Goal: Information Seeking & Learning: Learn about a topic

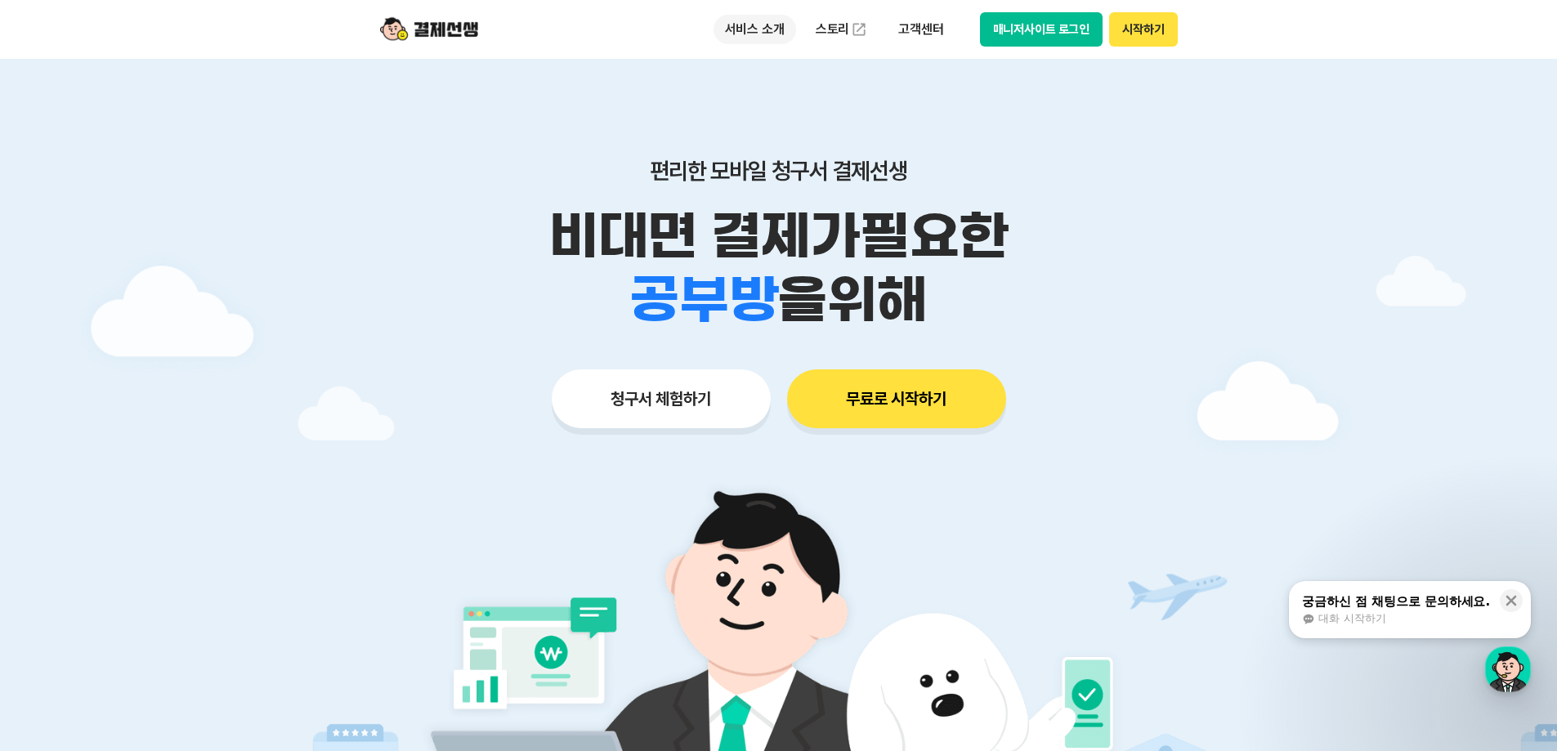
click at [755, 32] on p "서비스 소개" at bounding box center [754, 29] width 83 height 29
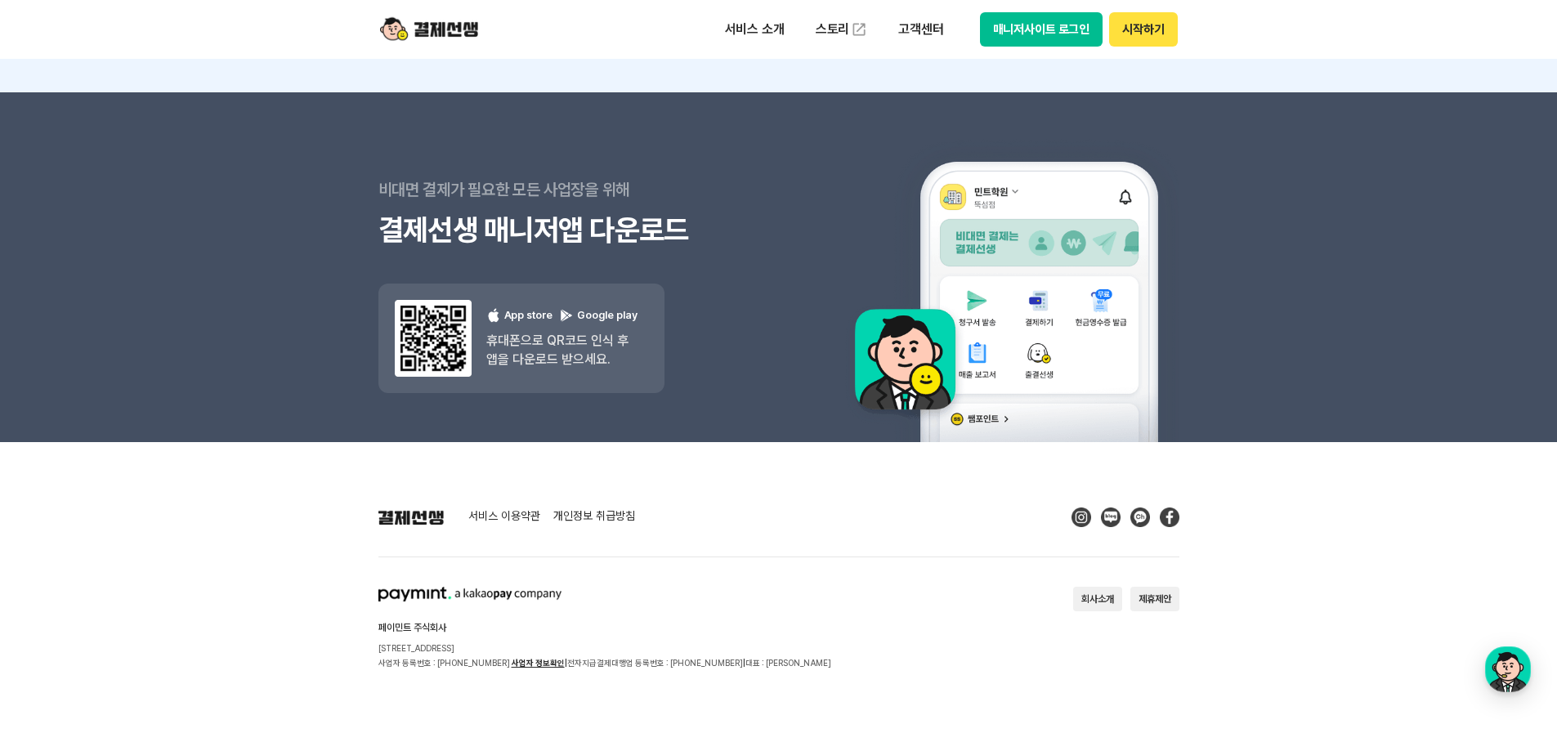
scroll to position [14632, 0]
click at [525, 662] on link "사업자 정보확인" at bounding box center [537, 662] width 53 height 10
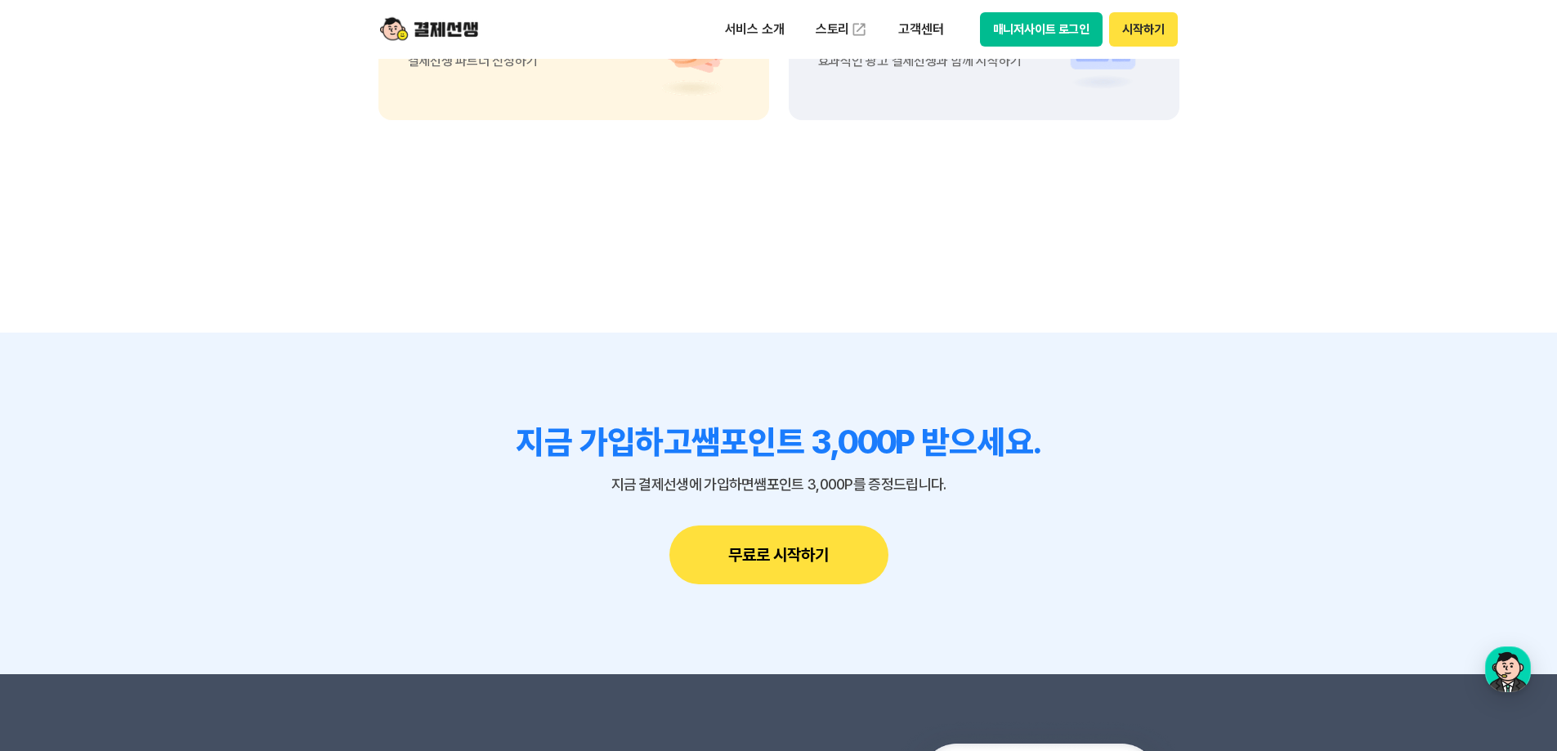
scroll to position [13897, 0]
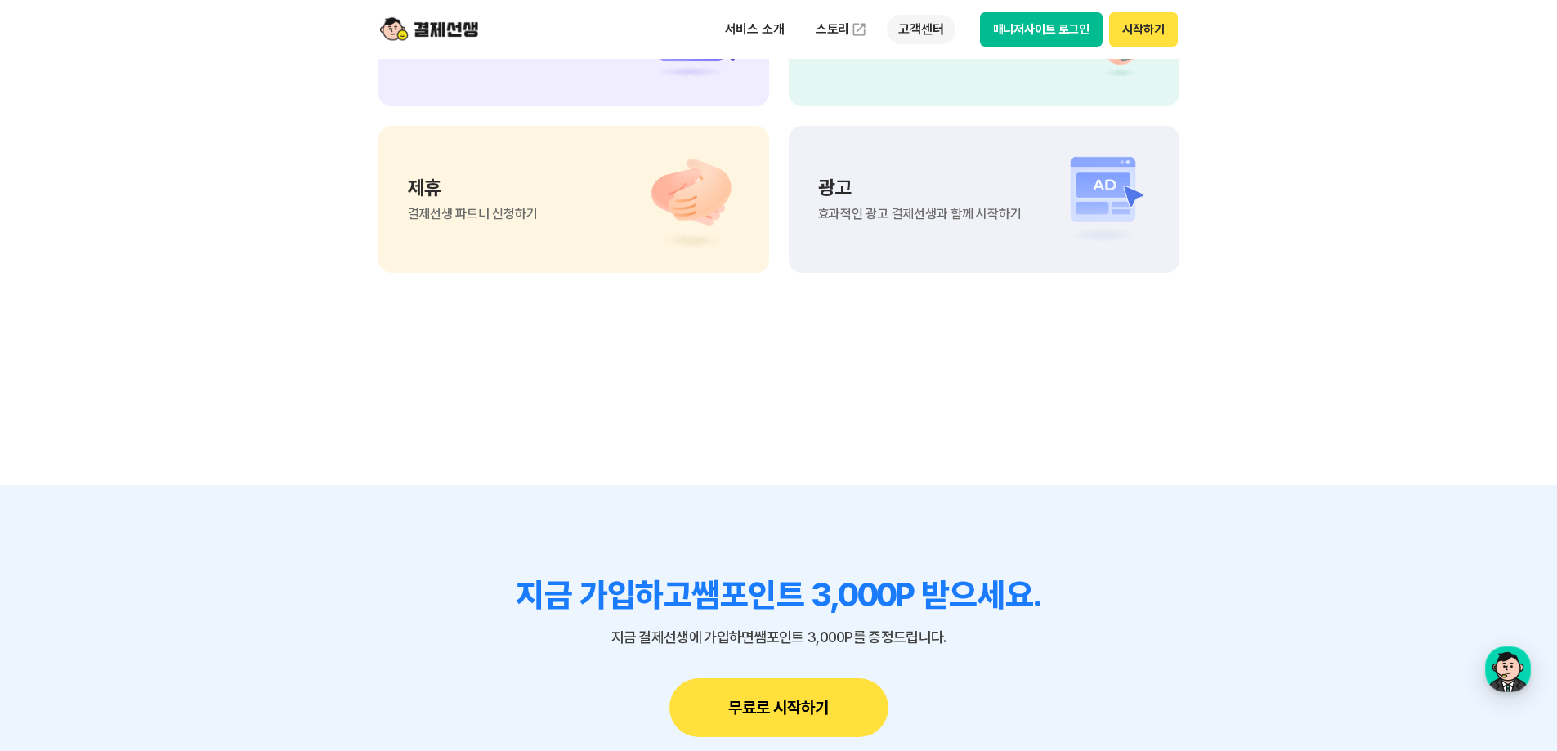
click at [915, 27] on p "고객센터" at bounding box center [921, 29] width 68 height 29
click at [920, 92] on link "자주 묻는 질문" at bounding box center [955, 96] width 137 height 33
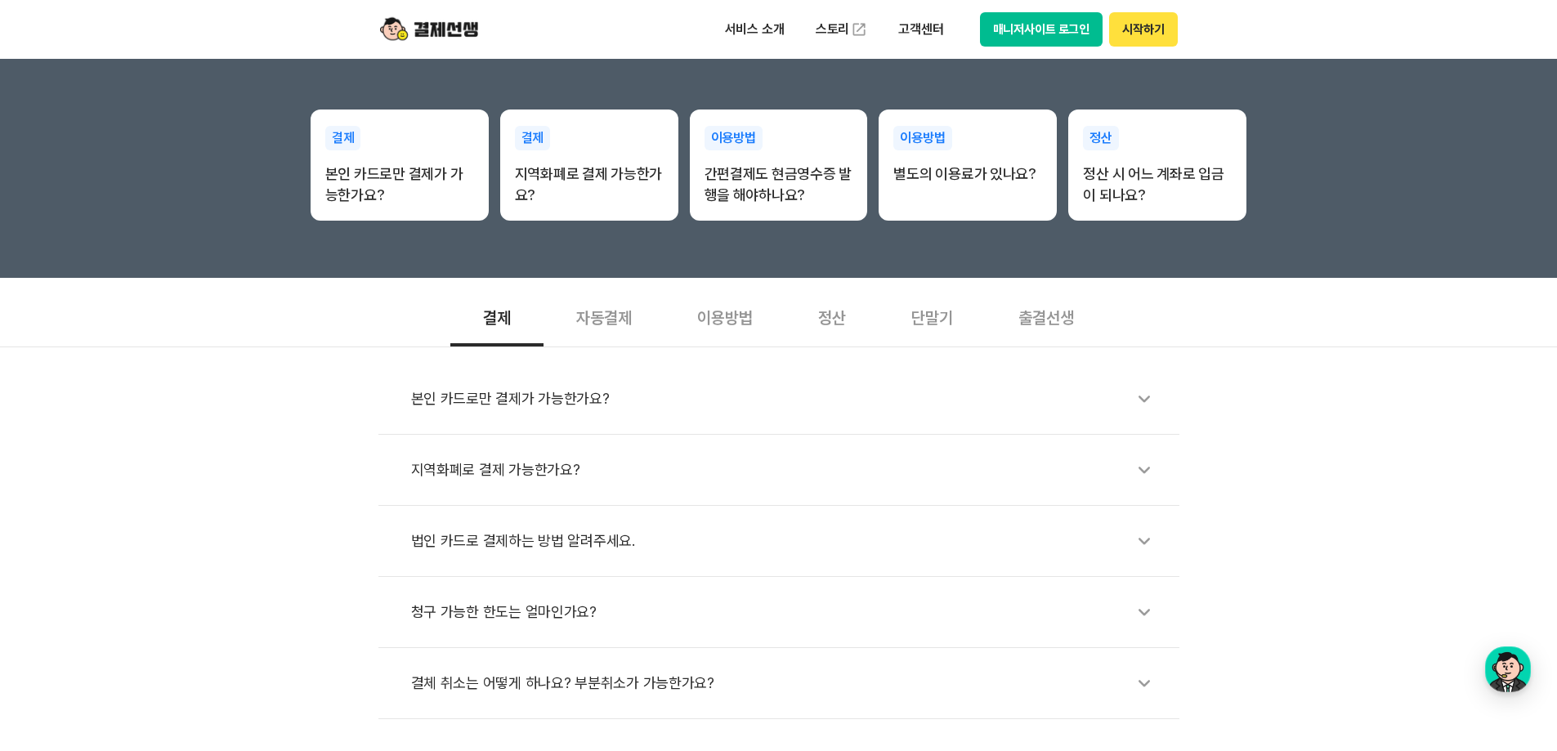
scroll to position [409, 0]
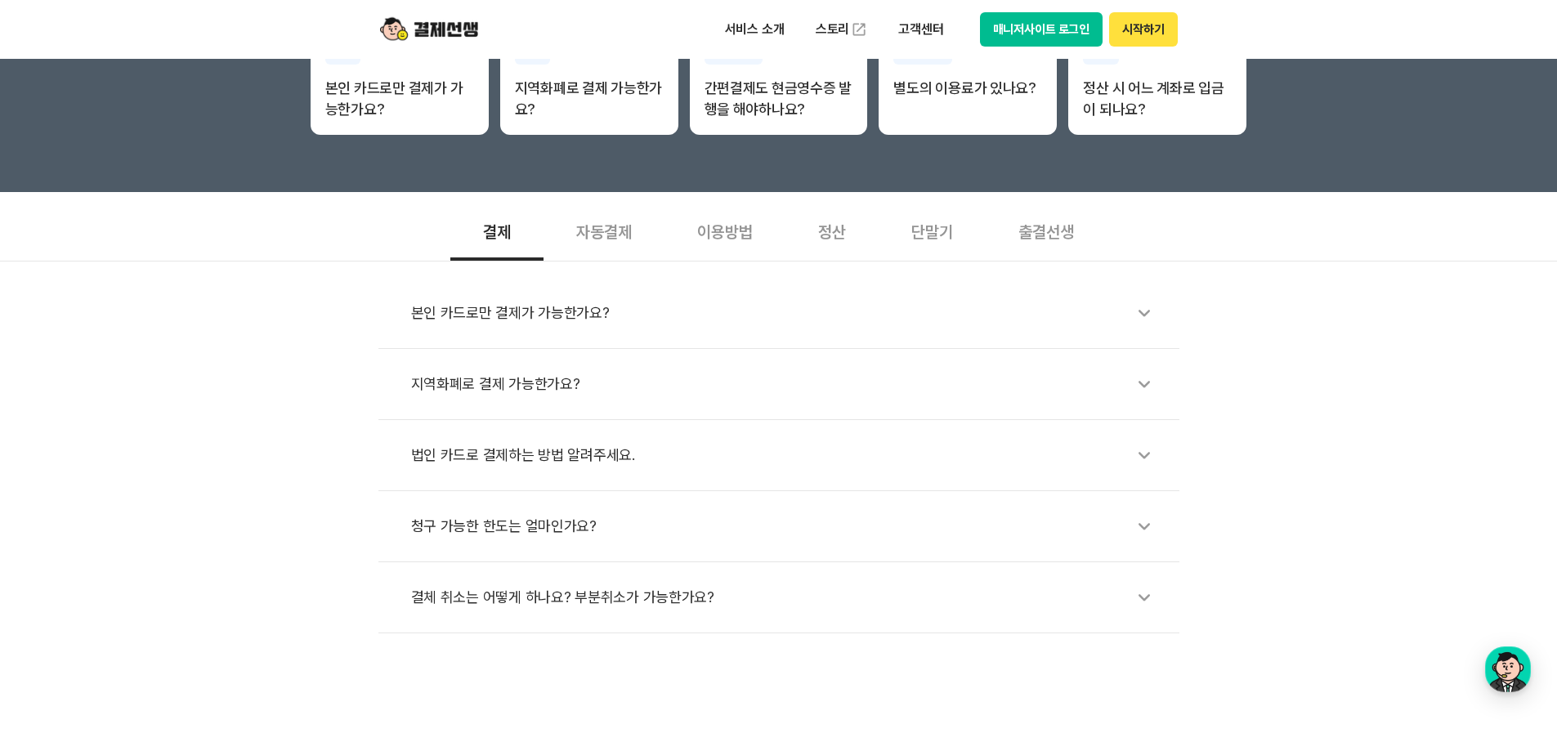
click at [592, 238] on div "자동결제" at bounding box center [603, 230] width 121 height 60
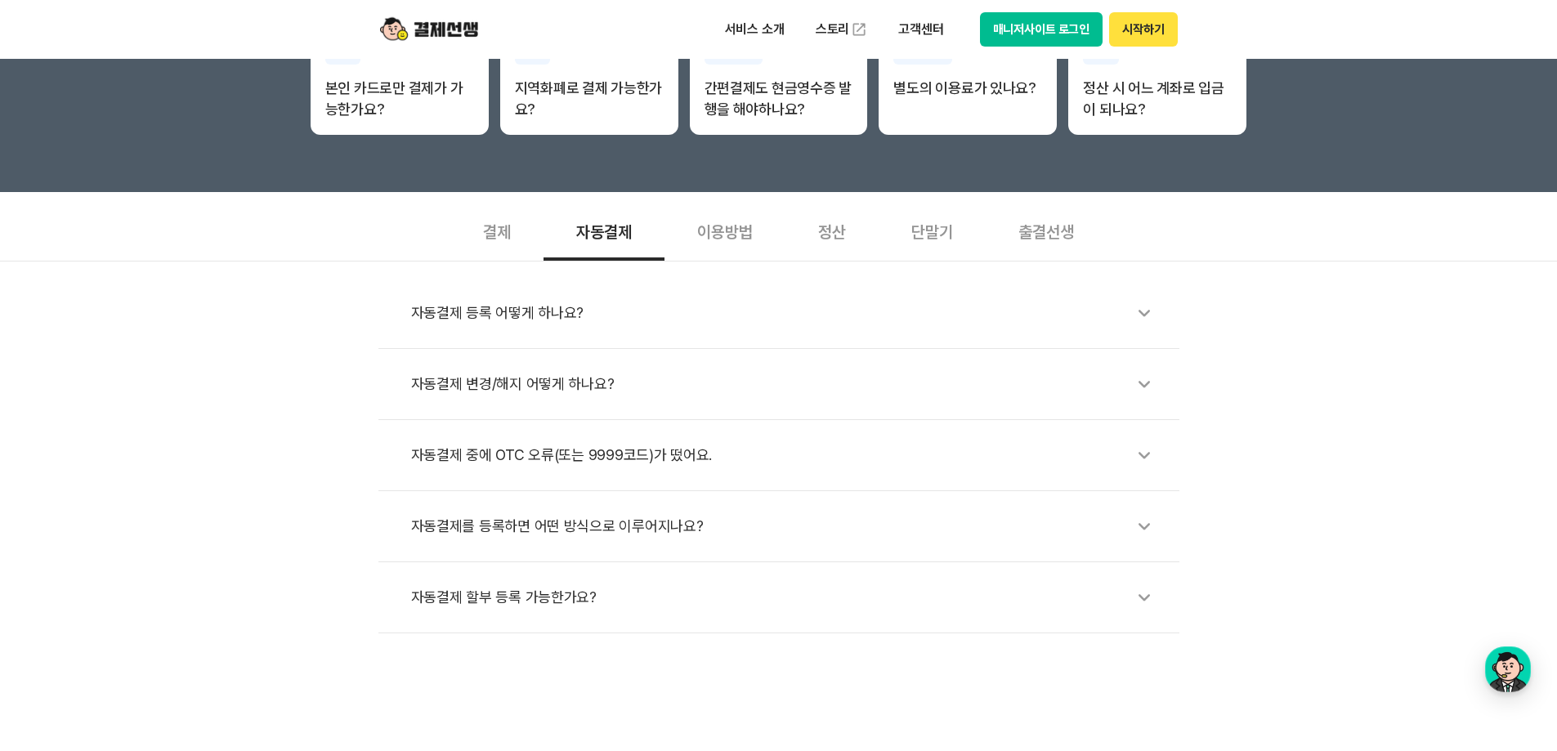
click at [722, 249] on div "이용방법" at bounding box center [724, 230] width 121 height 60
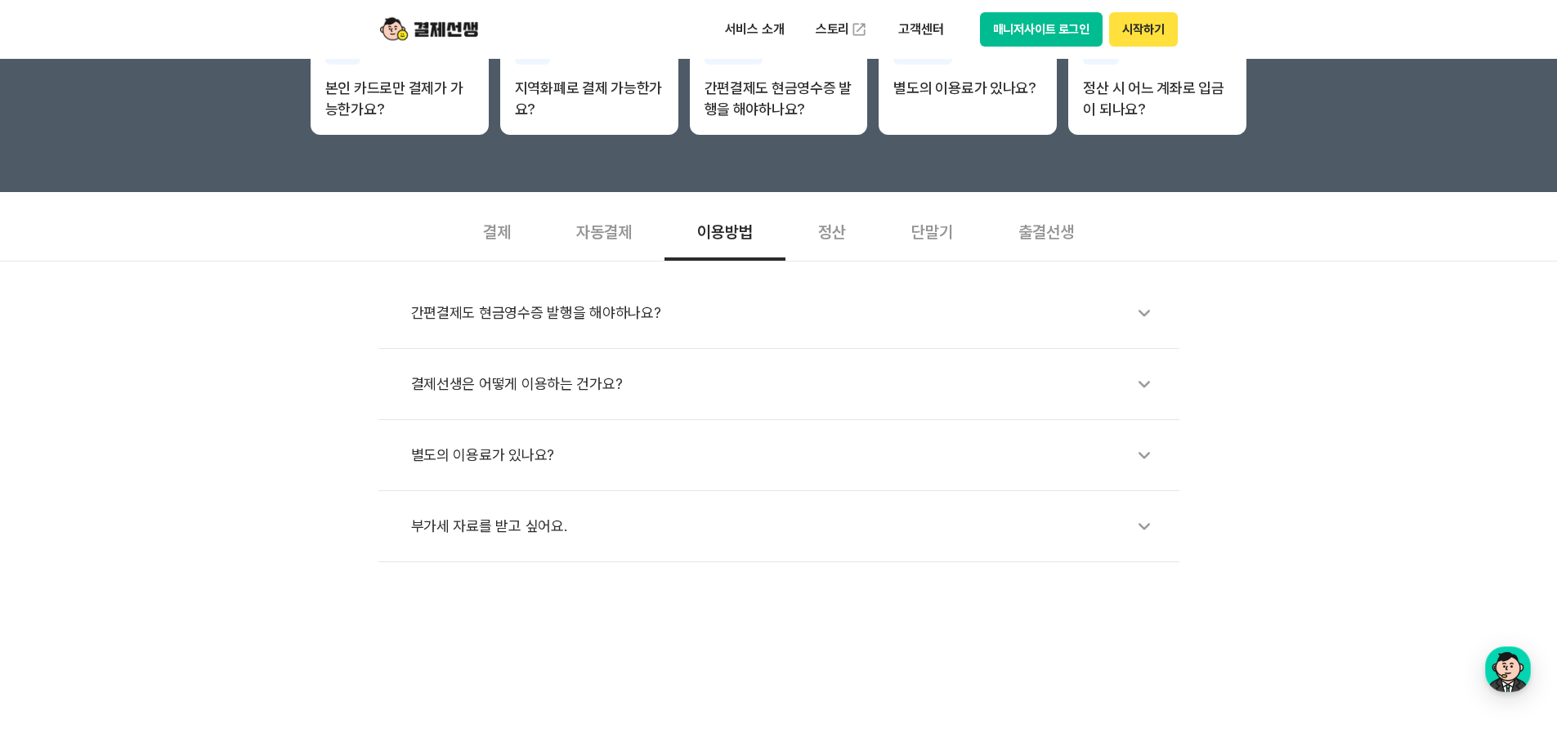
click at [836, 238] on div "정산" at bounding box center [831, 230] width 93 height 60
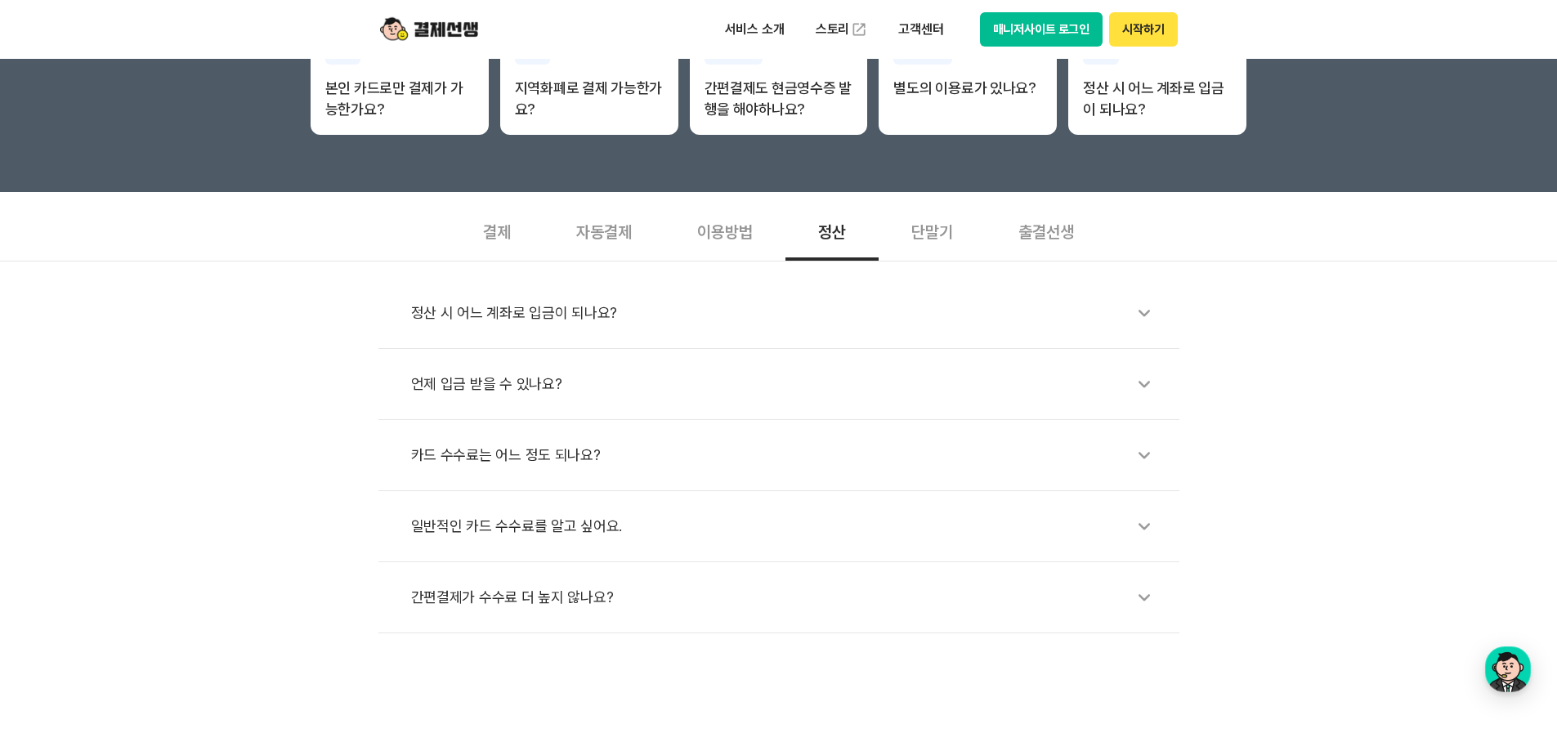
click at [938, 236] on div "단말기" at bounding box center [931, 230] width 107 height 60
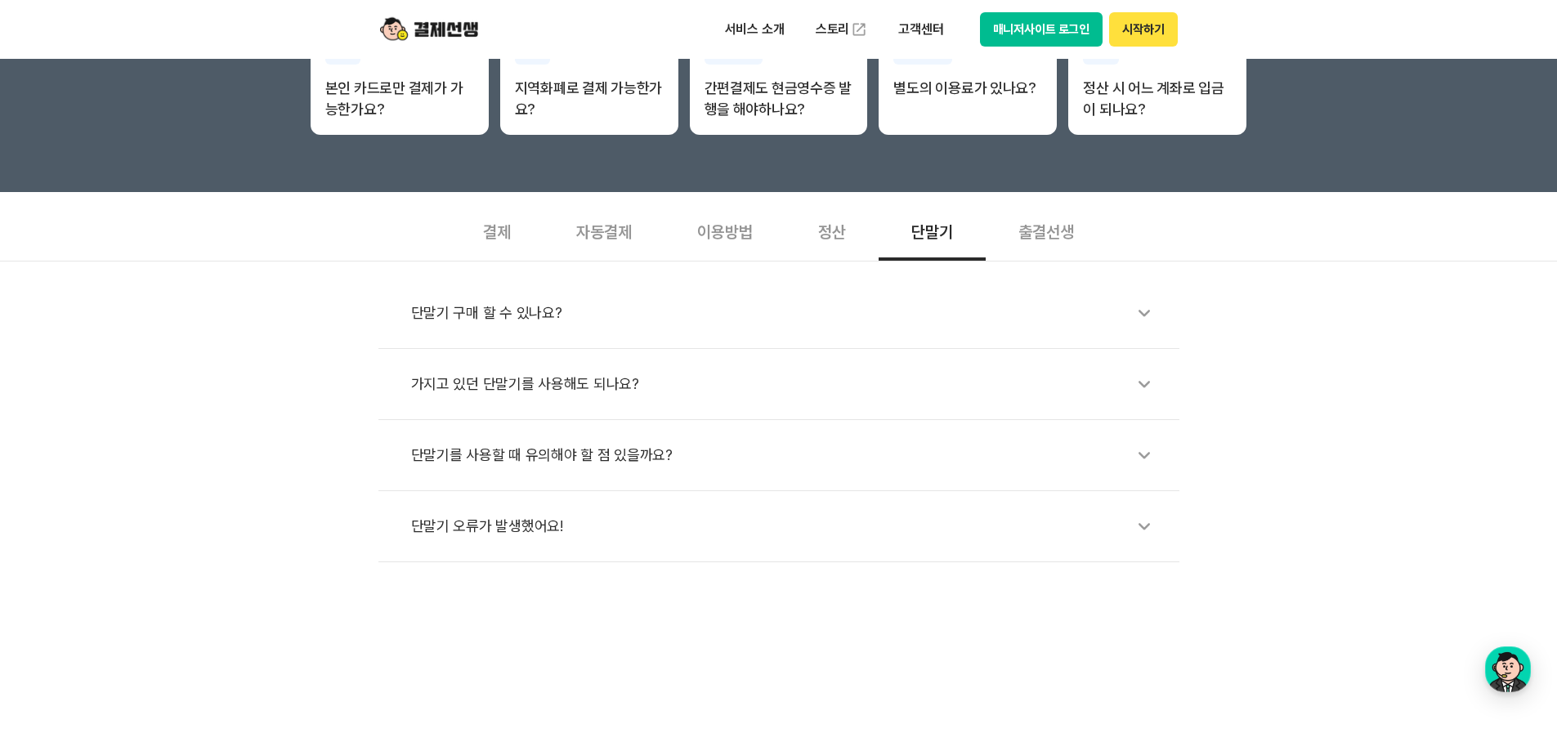
click at [1052, 227] on div "출결선생" at bounding box center [1045, 230] width 121 height 60
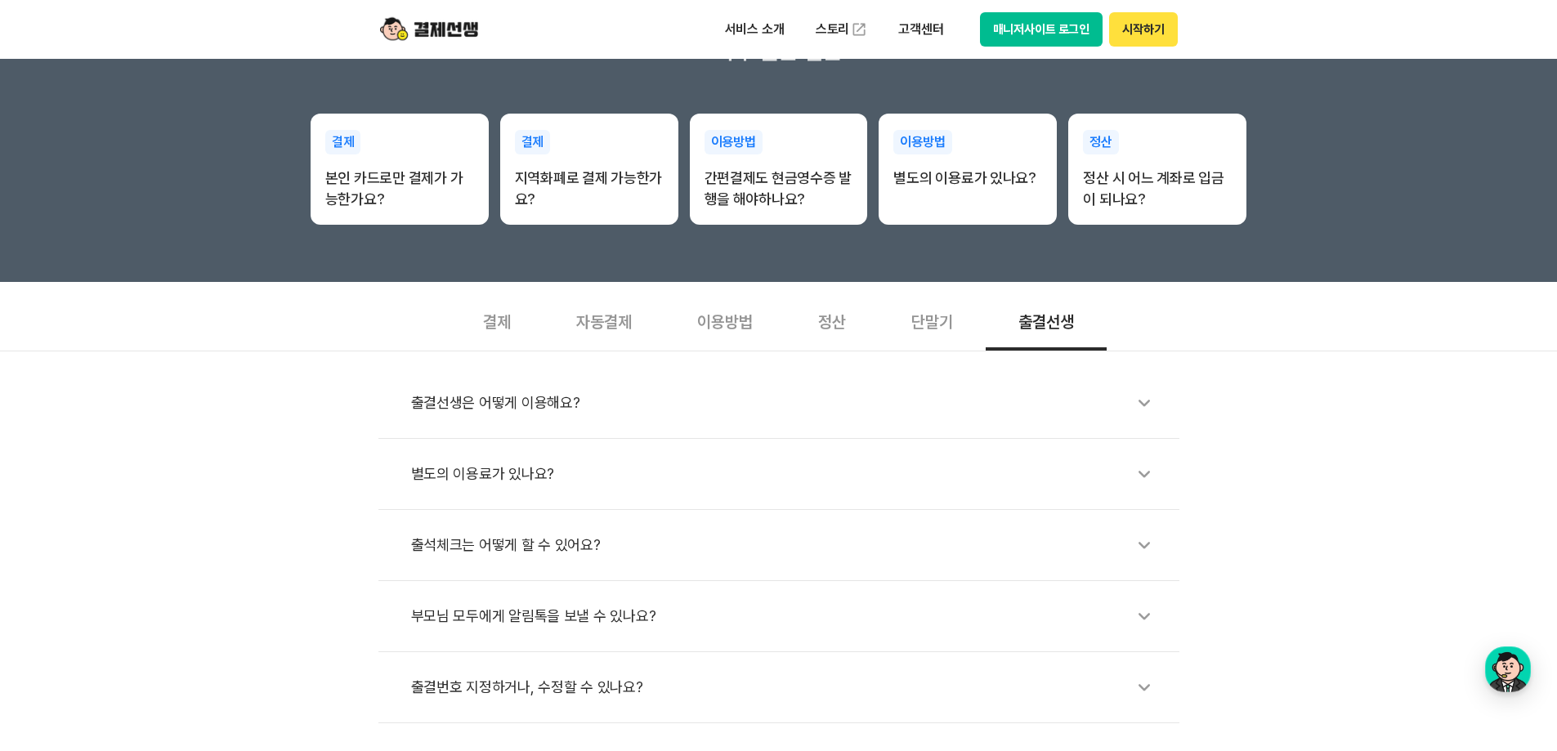
scroll to position [0, 0]
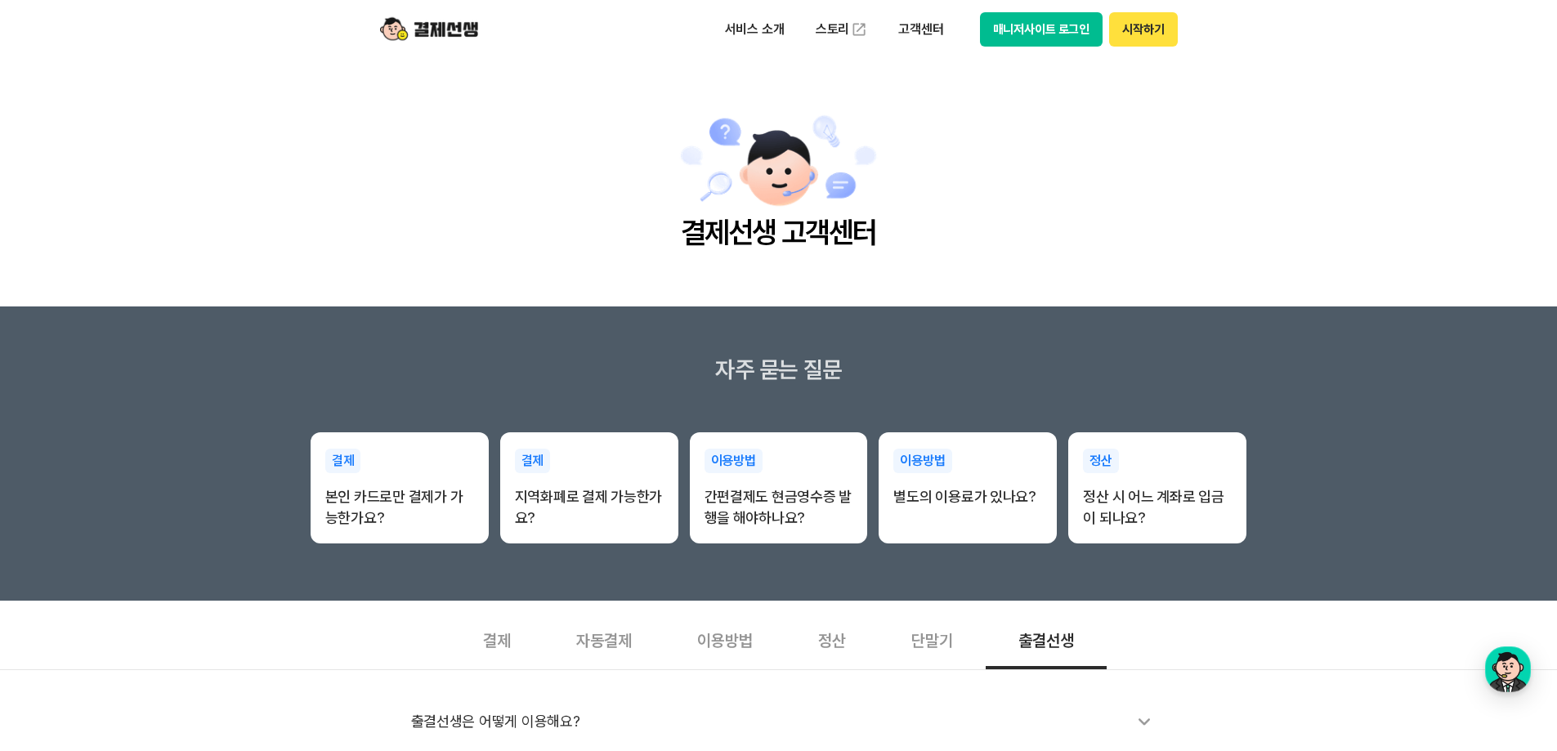
click at [509, 94] on main "결제선생 고객센터" at bounding box center [778, 183] width 1557 height 248
